Goal: Transaction & Acquisition: Purchase product/service

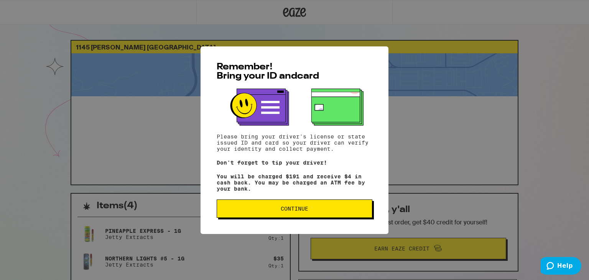
click at [299, 208] on span "Continue" at bounding box center [295, 208] width 28 height 5
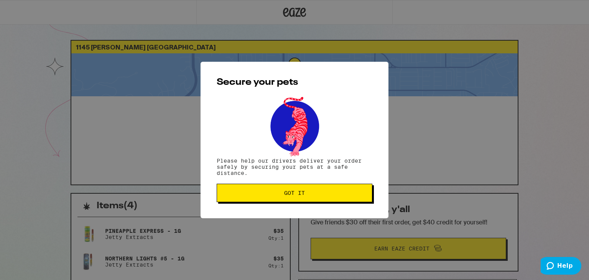
click at [300, 196] on span "Got it" at bounding box center [294, 192] width 21 height 5
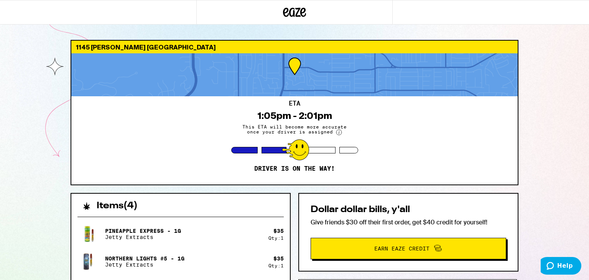
click at [297, 8] on icon at bounding box center [295, 12] width 12 height 9
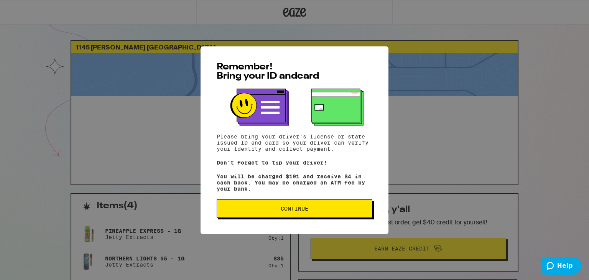
click at [292, 211] on span "Continue" at bounding box center [295, 208] width 28 height 5
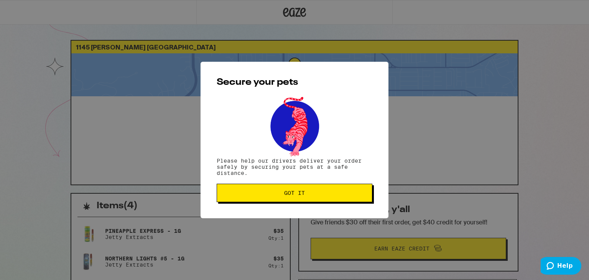
click at [293, 189] on button "Got it" at bounding box center [295, 193] width 156 height 18
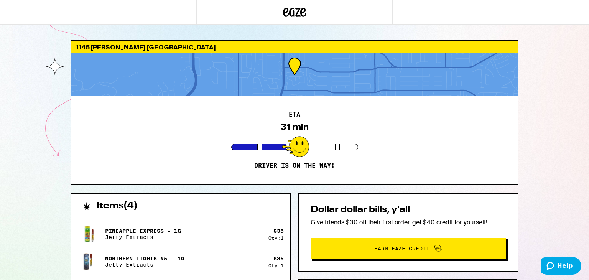
click at [300, 15] on icon at bounding box center [294, 12] width 23 height 14
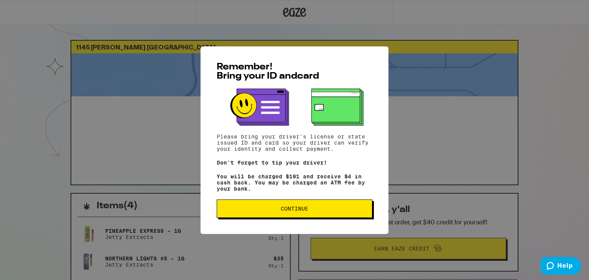
click at [299, 211] on span "Continue" at bounding box center [295, 208] width 28 height 5
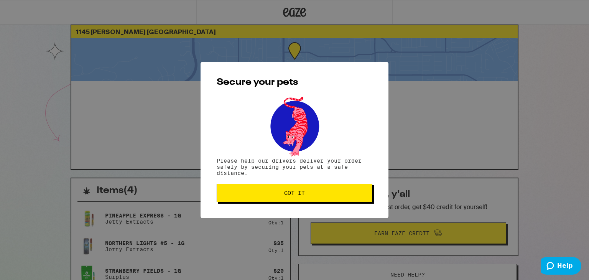
scroll to position [17, 0]
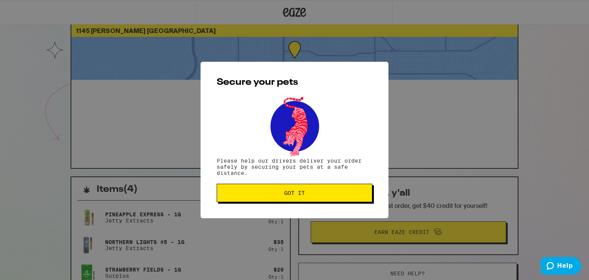
click at [309, 184] on button "Got it" at bounding box center [295, 193] width 156 height 18
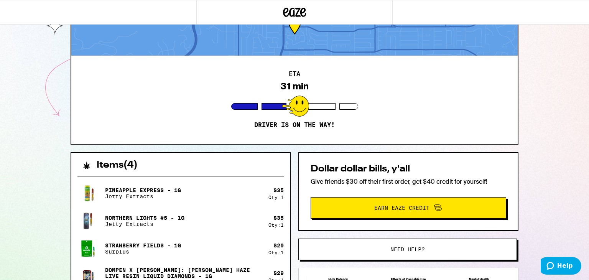
scroll to position [0, 0]
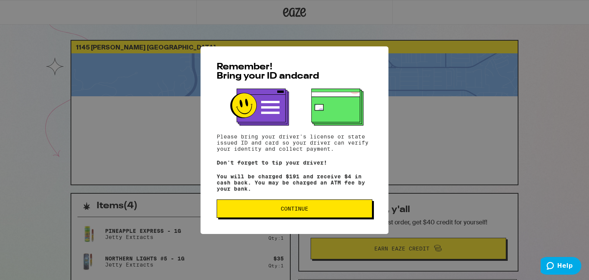
click at [308, 210] on span "Continue" at bounding box center [295, 208] width 28 height 5
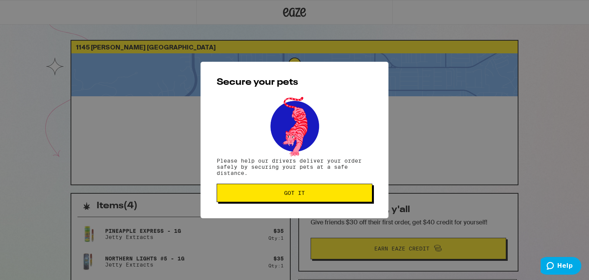
click at [306, 193] on span "Got it" at bounding box center [294, 192] width 143 height 5
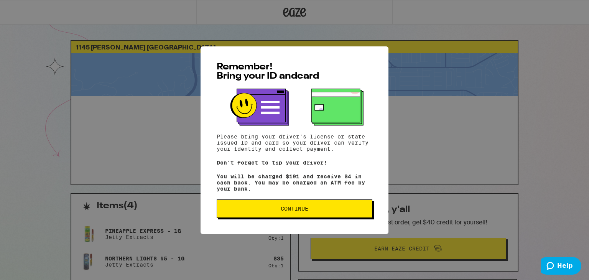
click at [281, 207] on span "Continue" at bounding box center [295, 208] width 28 height 5
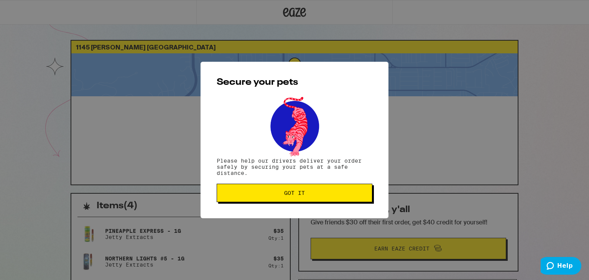
click at [295, 196] on span "Got it" at bounding box center [294, 192] width 21 height 5
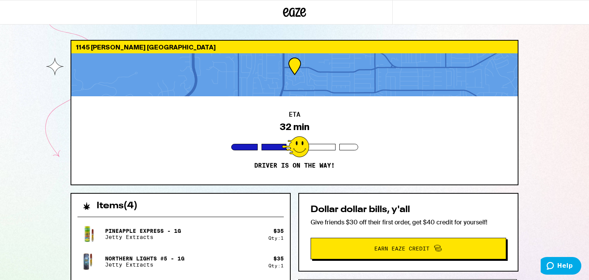
scroll to position [200, 0]
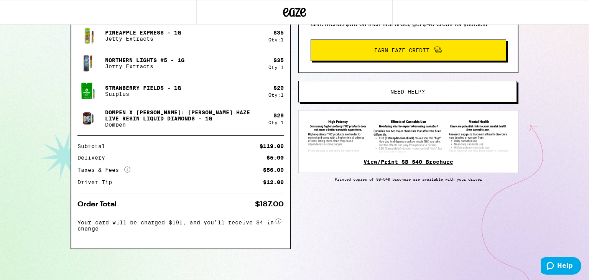
click at [387, 162] on link "View/Print SB 540 Brochure" at bounding box center [409, 162] width 90 height 6
